Goal: Task Accomplishment & Management: Manage account settings

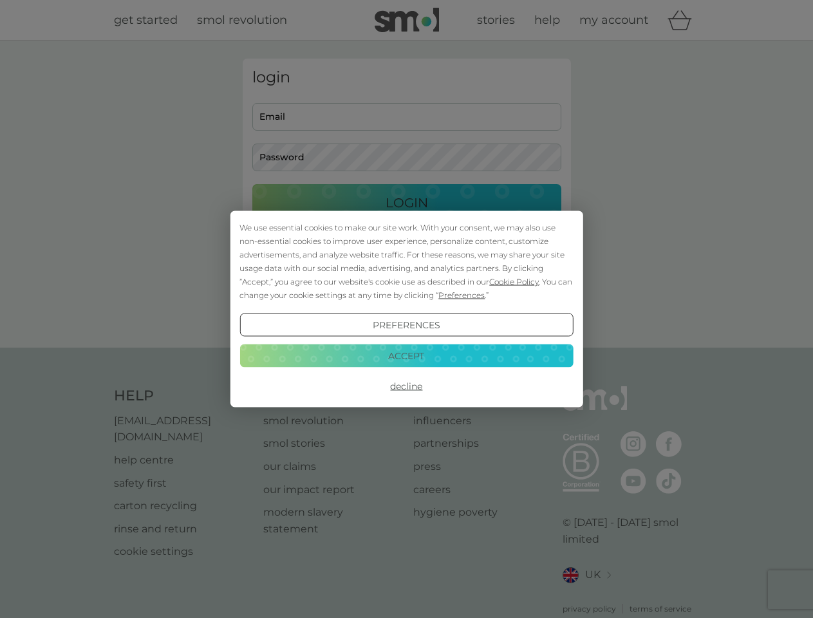
click at [514, 281] on span "Cookie Policy" at bounding box center [514, 282] width 50 height 10
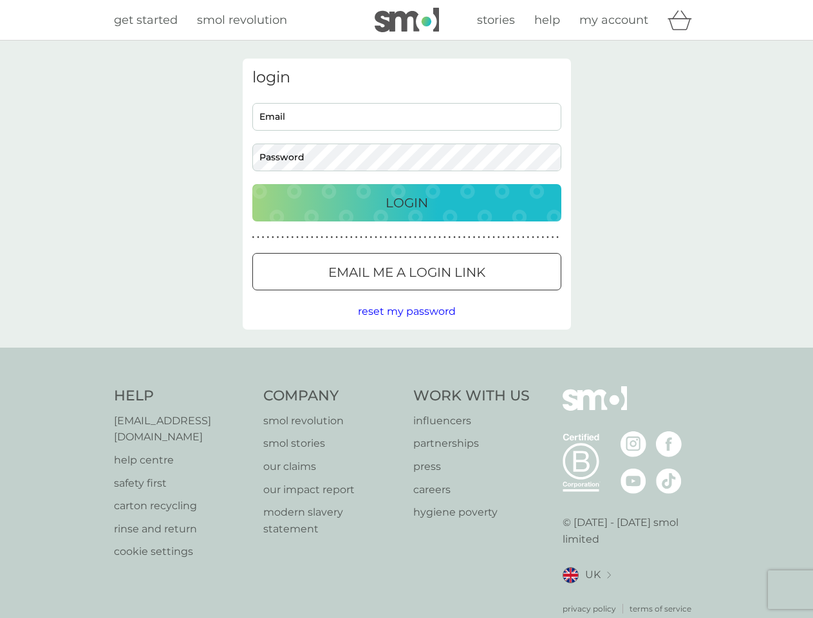
click at [460, 295] on div "login Email Password Login ● ● ● ● ● ● ● ● ● ● ● ● ● ● ● ● ● ● ● ● ● ● ● ● ● ● …" at bounding box center [407, 194] width 328 height 271
click at [406, 325] on div "login Email Password Login ● ● ● ● ● ● ● ● ● ● ● ● ● ● ● ● ● ● ● ● ● ● ● ● ● ● …" at bounding box center [407, 194] width 328 height 271
click at [406, 386] on div "Help [EMAIL_ADDRESS][DOMAIN_NAME] help centre safety first carton recycling rin…" at bounding box center [407, 500] width 586 height 229
click at [406, 355] on div "Help [EMAIL_ADDRESS][DOMAIN_NAME] help centre safety first carton recycling rin…" at bounding box center [406, 501] width 813 height 306
